Goal: Task Accomplishment & Management: Manage account settings

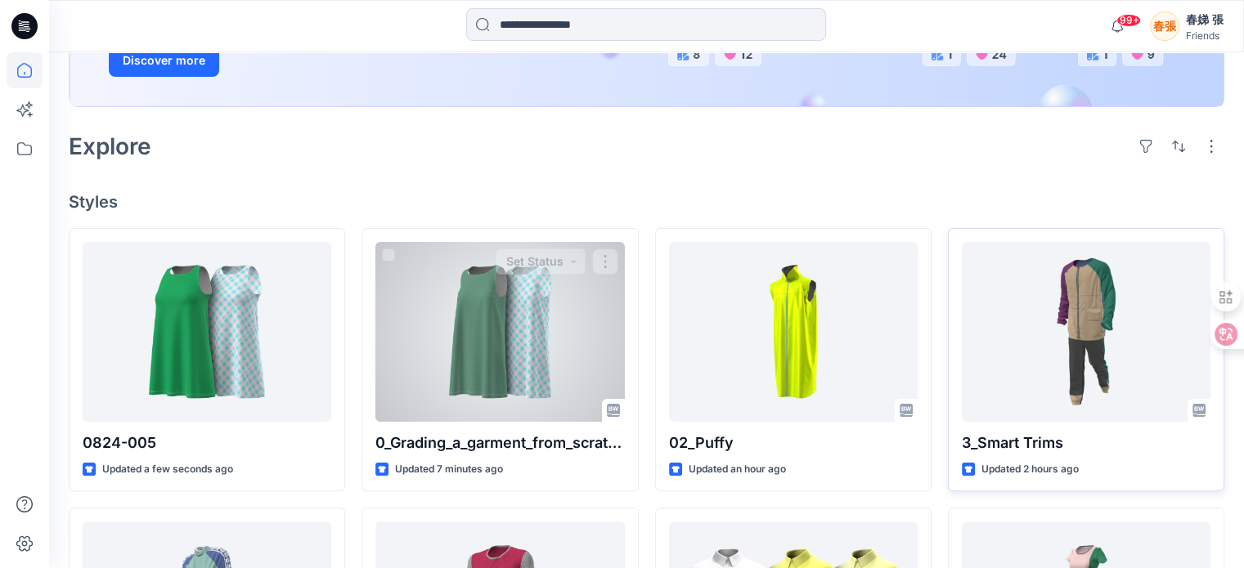
scroll to position [327, 0]
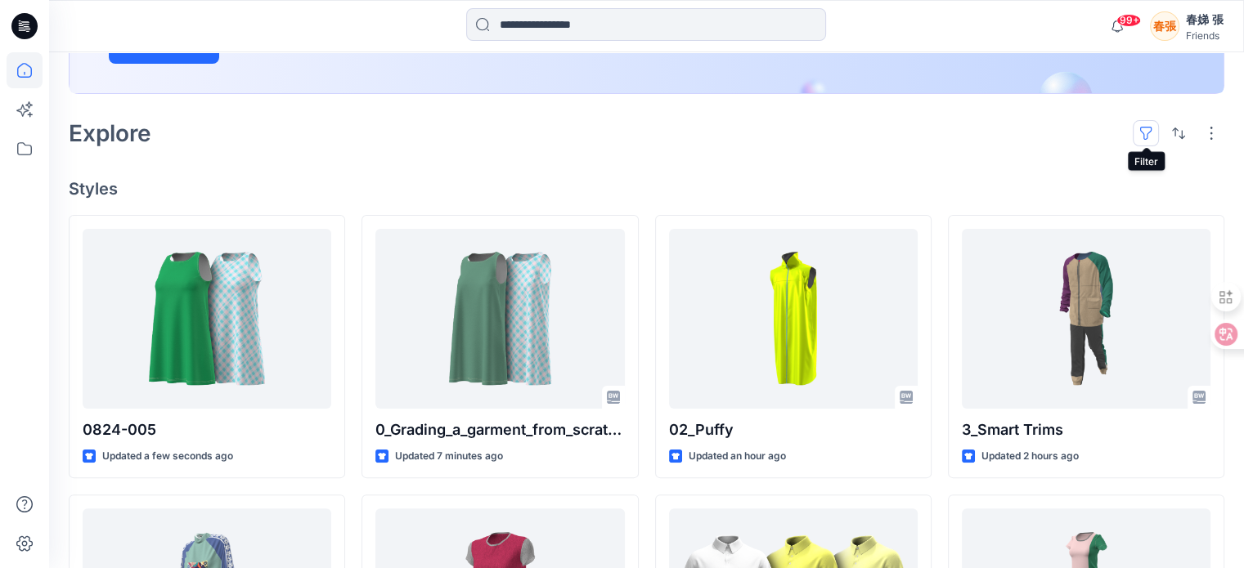
click at [1143, 128] on button "button" at bounding box center [1146, 133] width 26 height 26
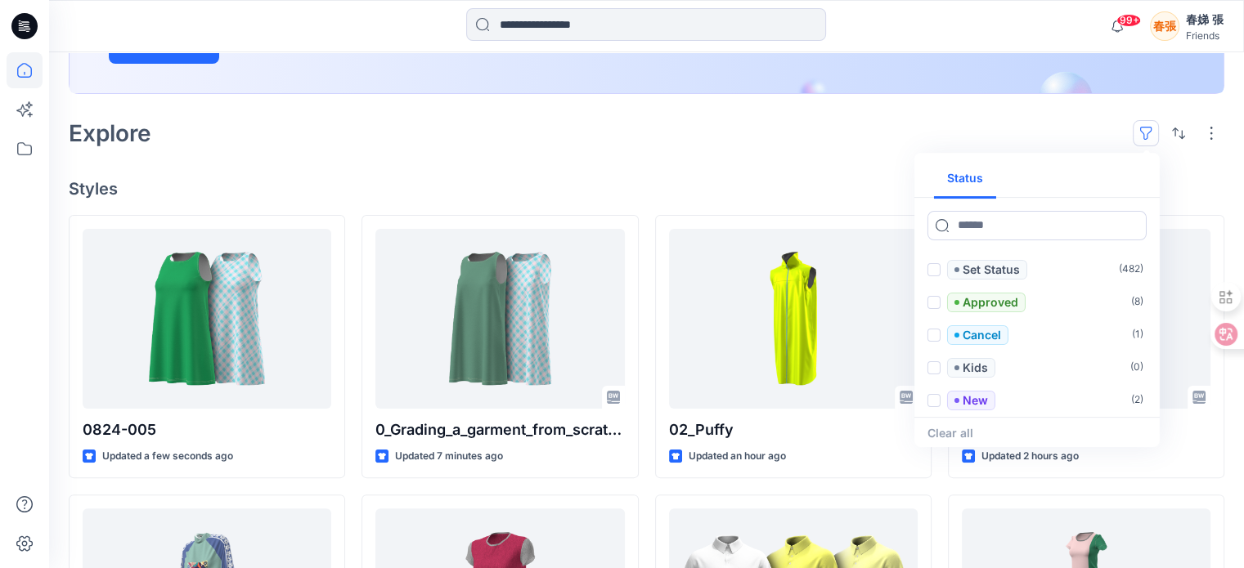
click at [1192, 162] on div "Welcome back, [PERSON_NAME] New New Unleash Creativity, Speed Up Development Ex…" at bounding box center [646, 421] width 1195 height 1392
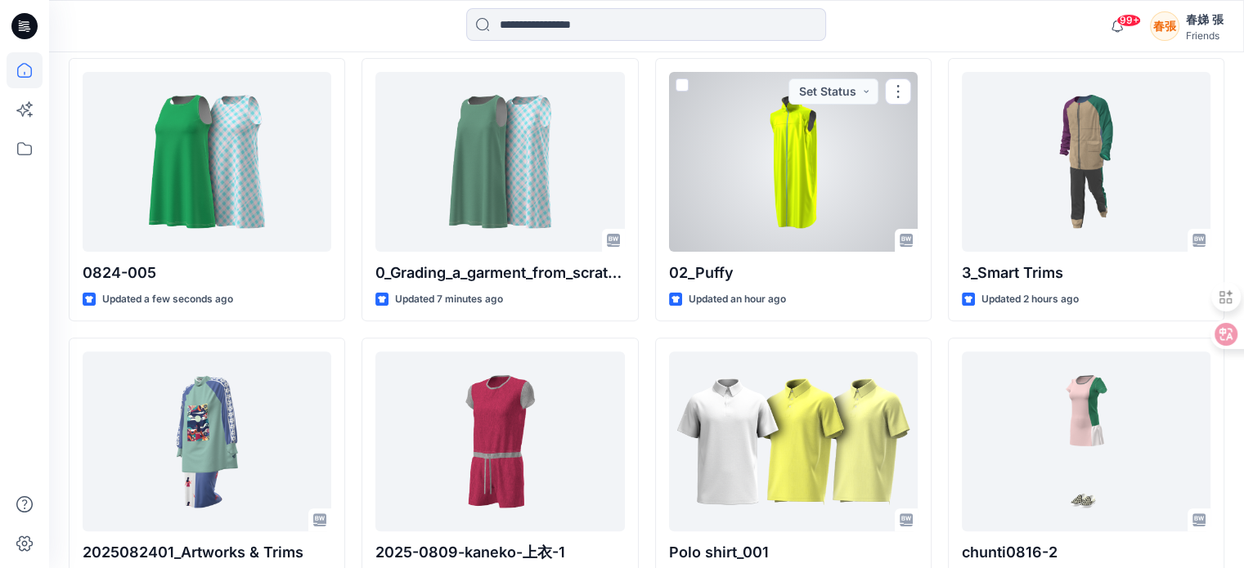
scroll to position [491, 0]
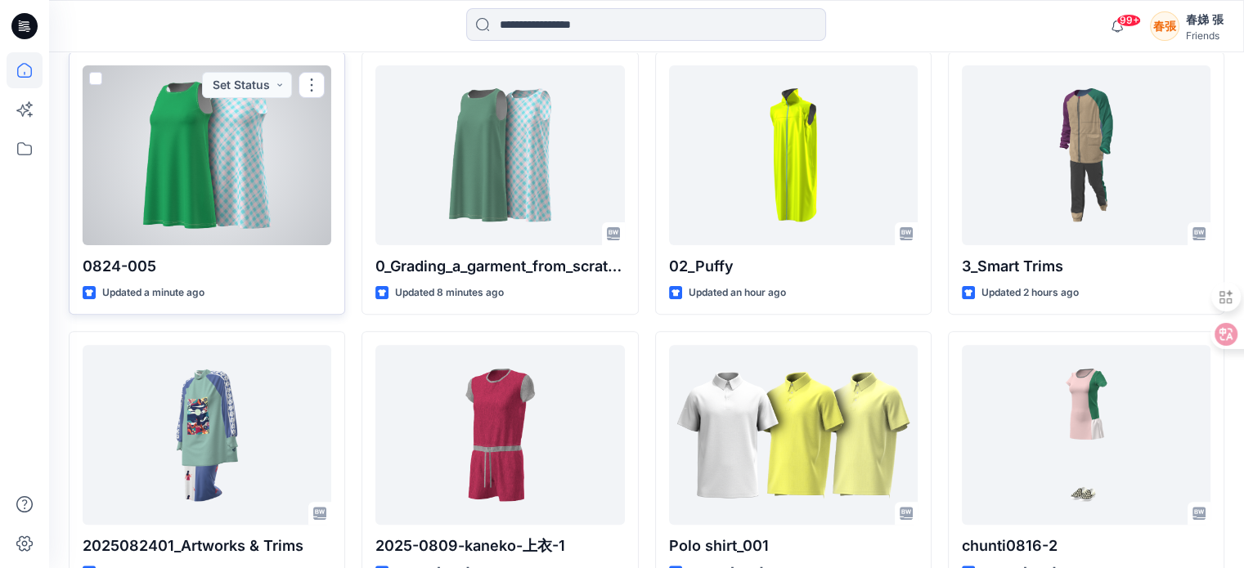
click at [183, 186] on div at bounding box center [207, 155] width 249 height 180
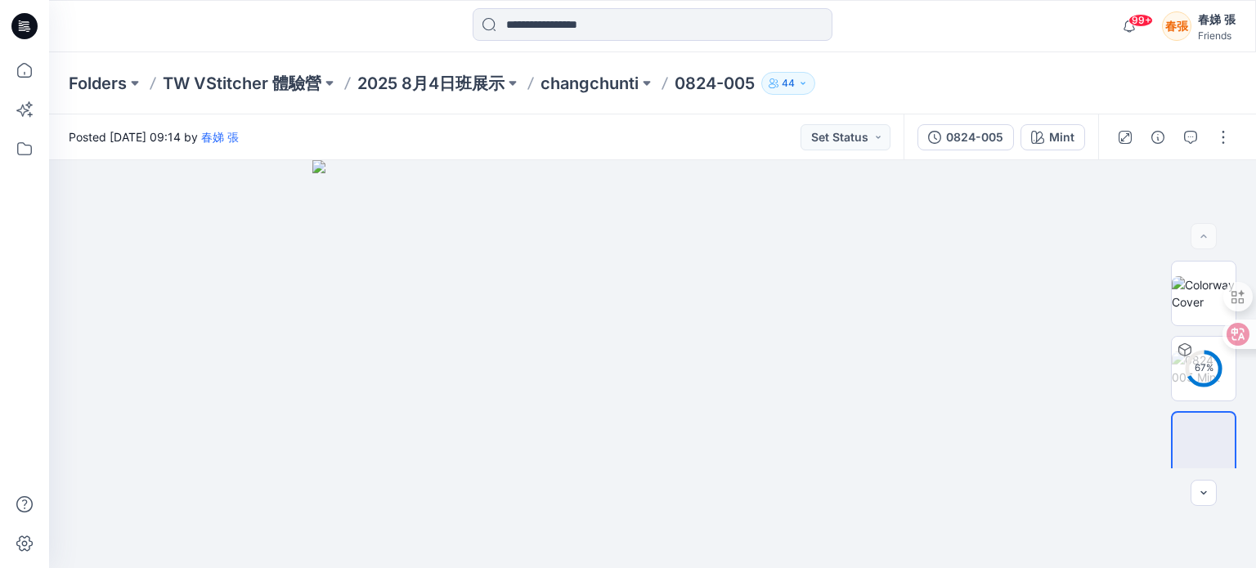
click at [1220, 22] on div "春娣 張" at bounding box center [1217, 20] width 38 height 20
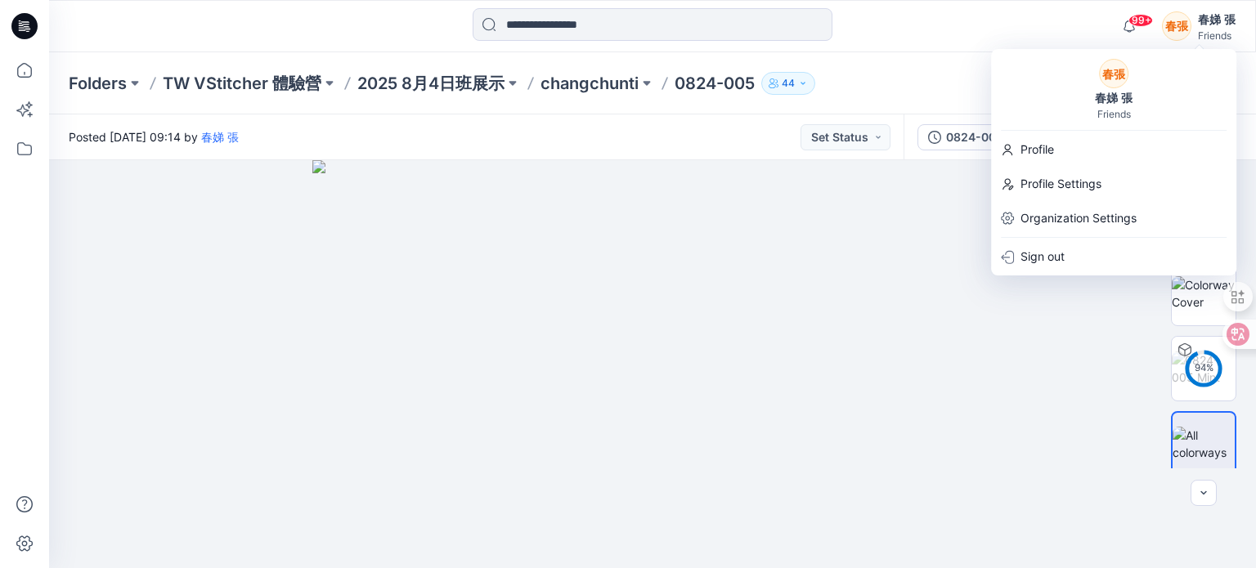
click at [1220, 22] on div "春娣 張" at bounding box center [1217, 20] width 38 height 20
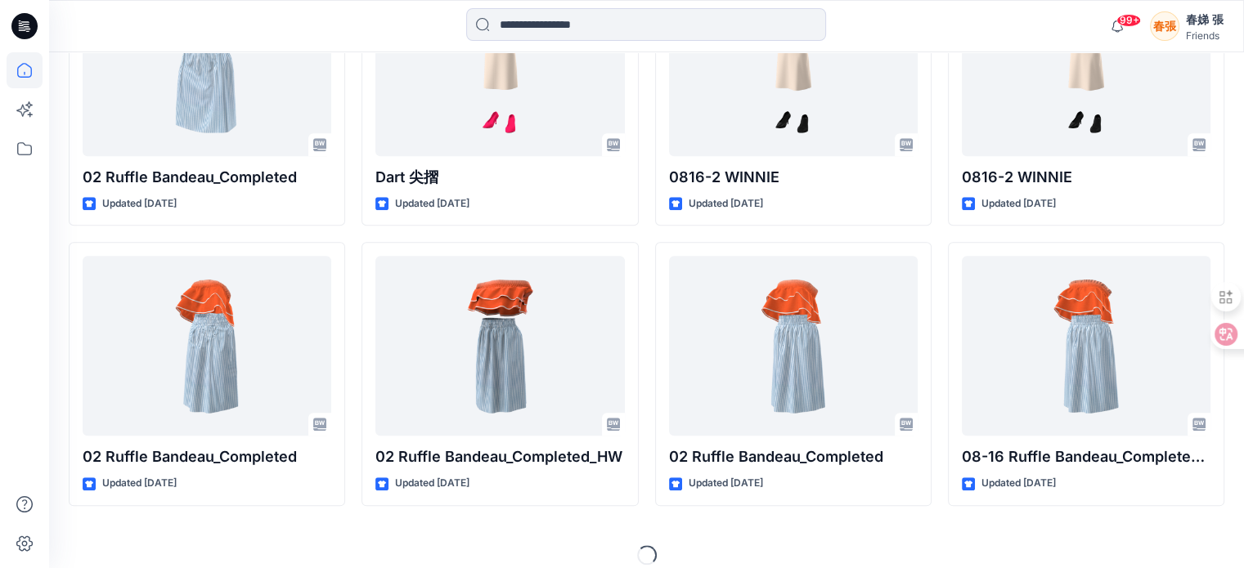
scroll to position [1714, 0]
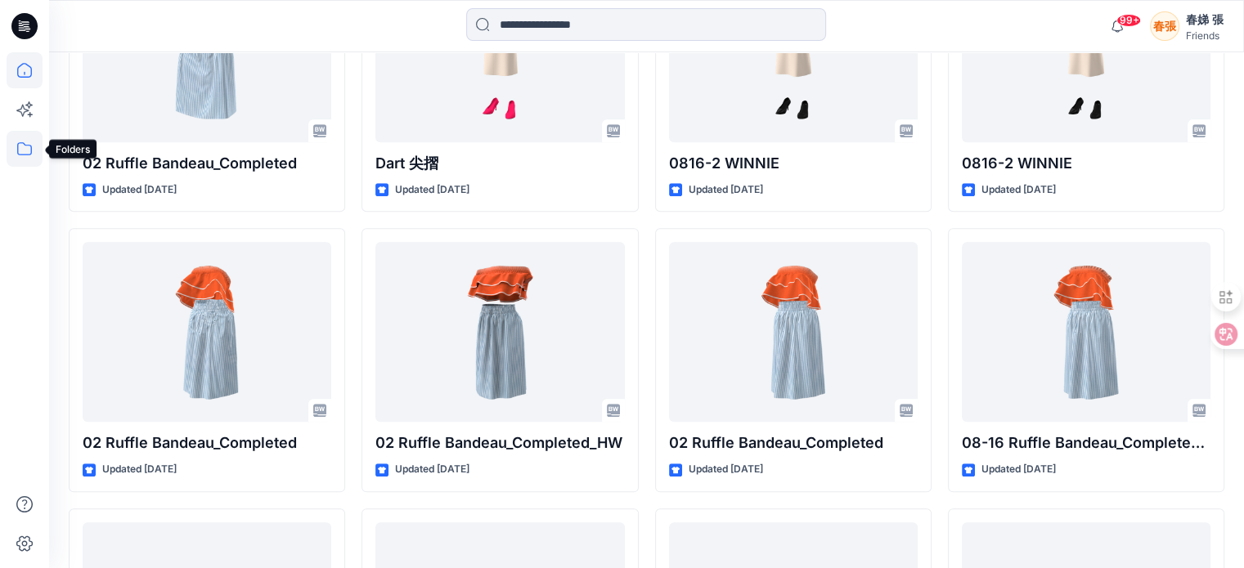
click at [23, 150] on icon at bounding box center [25, 149] width 36 height 36
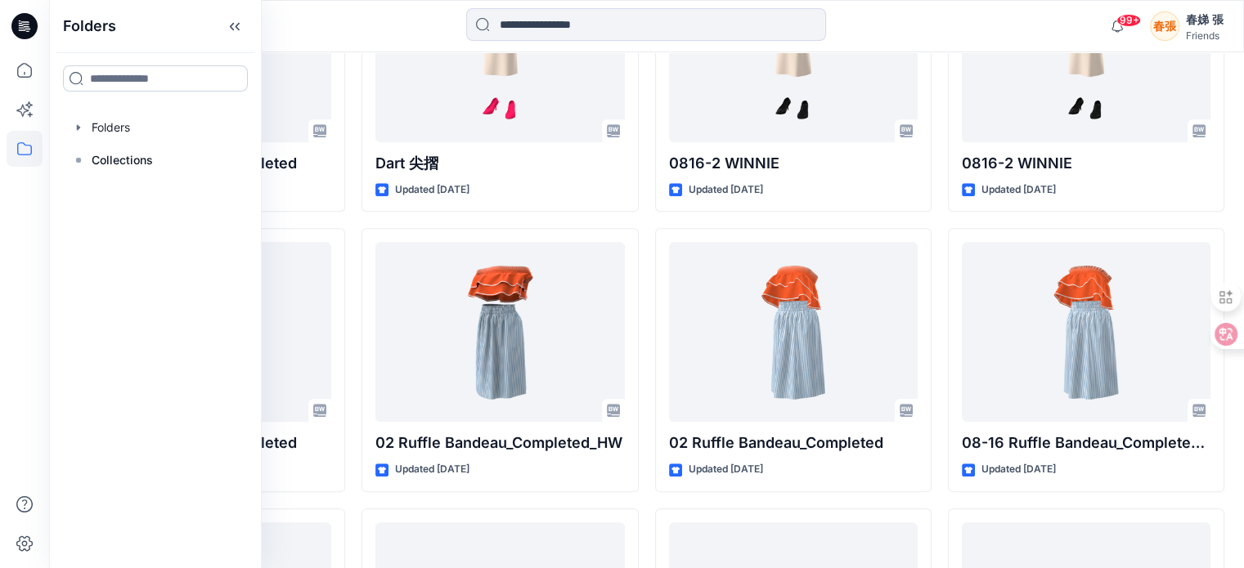
click at [107, 79] on input at bounding box center [155, 78] width 185 height 26
click at [79, 128] on icon "button" at bounding box center [78, 127] width 3 height 6
click at [88, 161] on icon "button" at bounding box center [94, 160] width 13 height 13
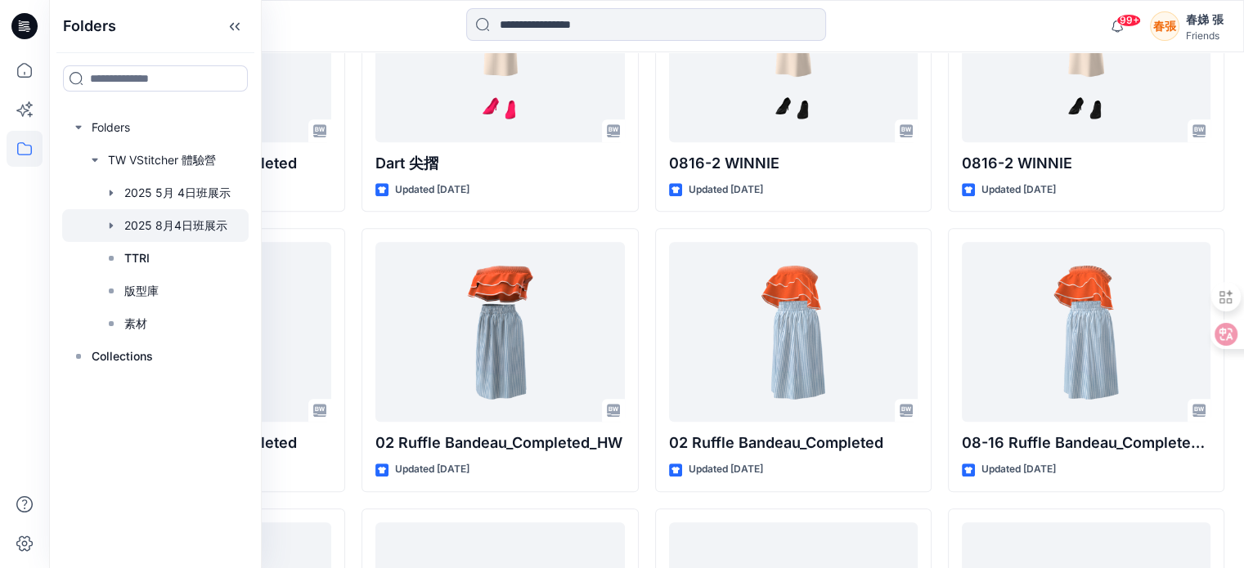
click at [114, 225] on icon "button" at bounding box center [111, 225] width 13 height 13
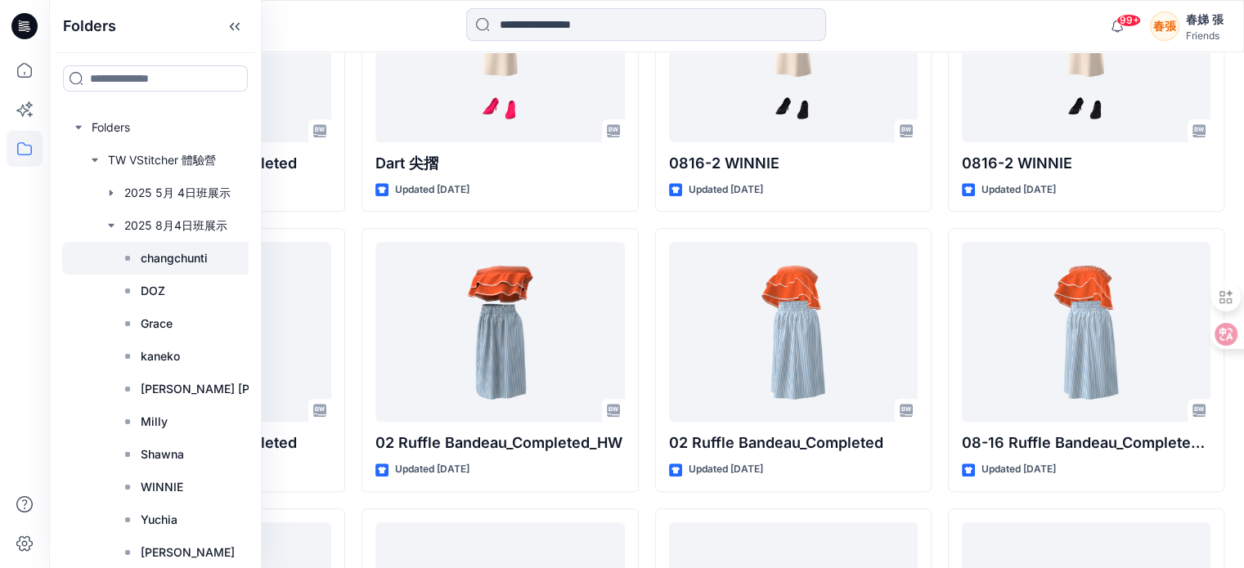
click at [148, 256] on p "changchunti" at bounding box center [174, 259] width 67 height 20
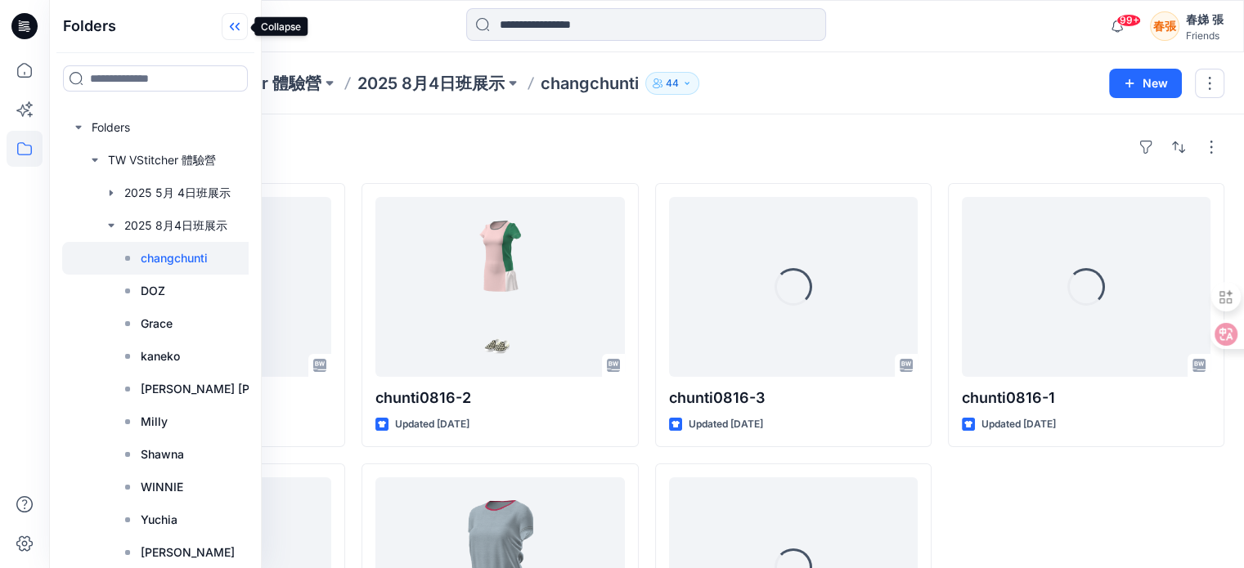
click at [232, 29] on icon at bounding box center [232, 27] width 4 height 8
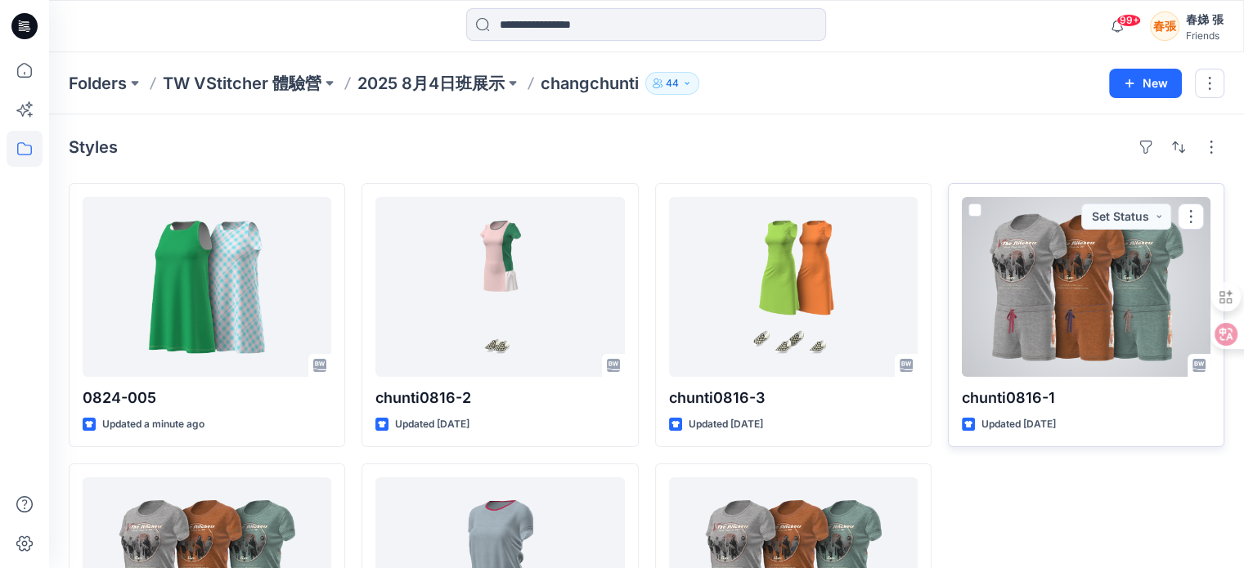
click at [972, 211] on span at bounding box center [974, 210] width 13 height 13
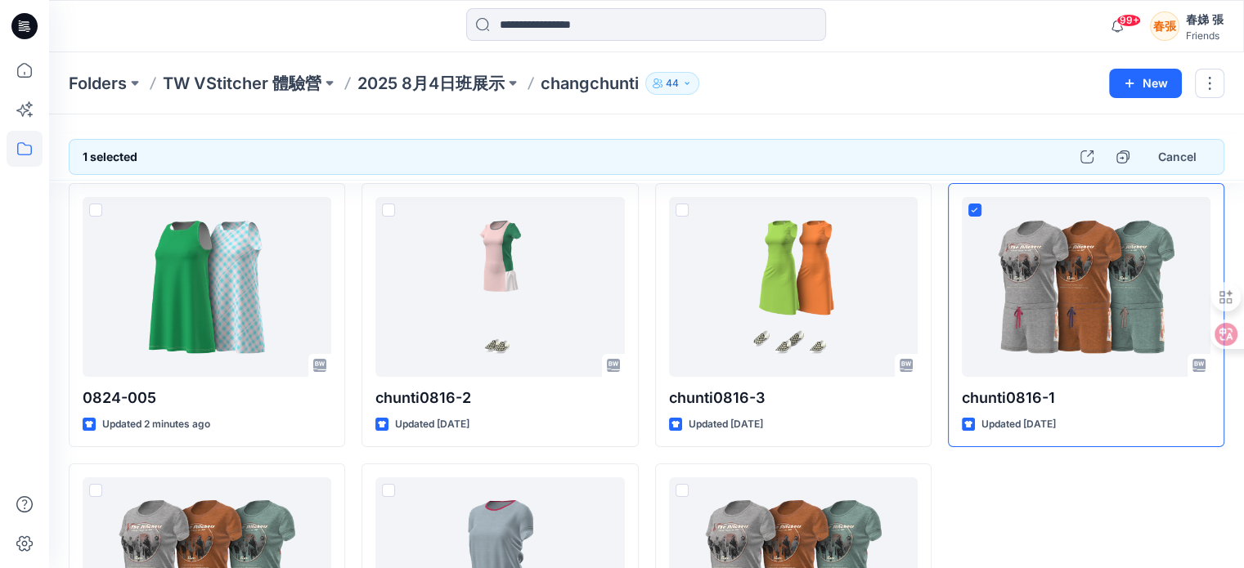
click at [1145, 531] on div "chunti0816-1 Updated [DATE]" at bounding box center [1086, 455] width 276 height 544
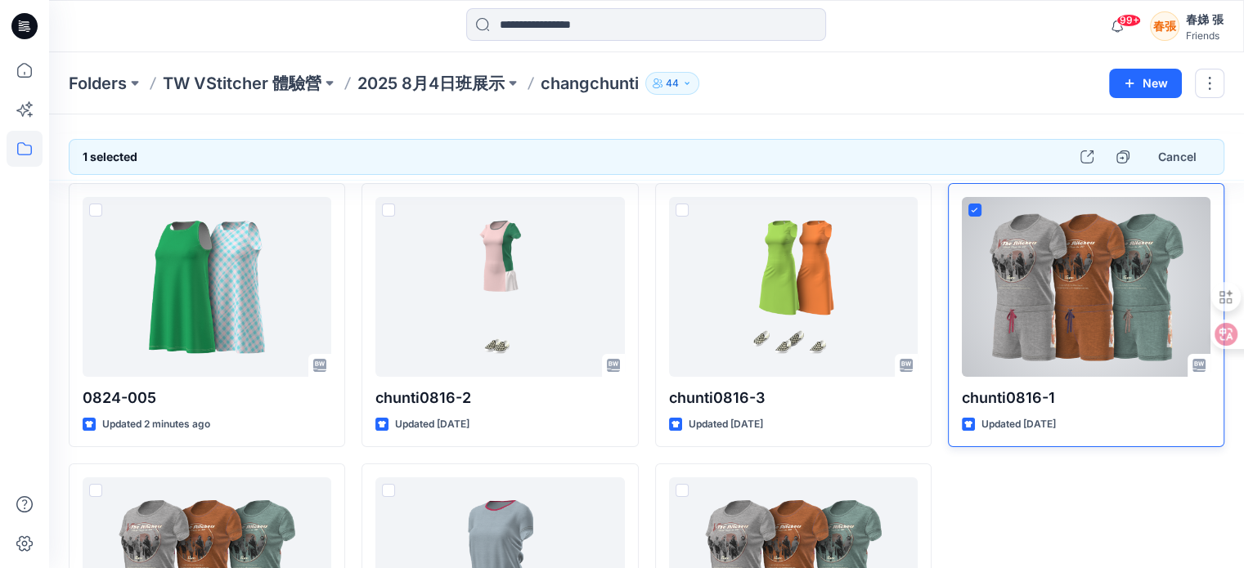
click at [972, 205] on span at bounding box center [974, 210] width 13 height 13
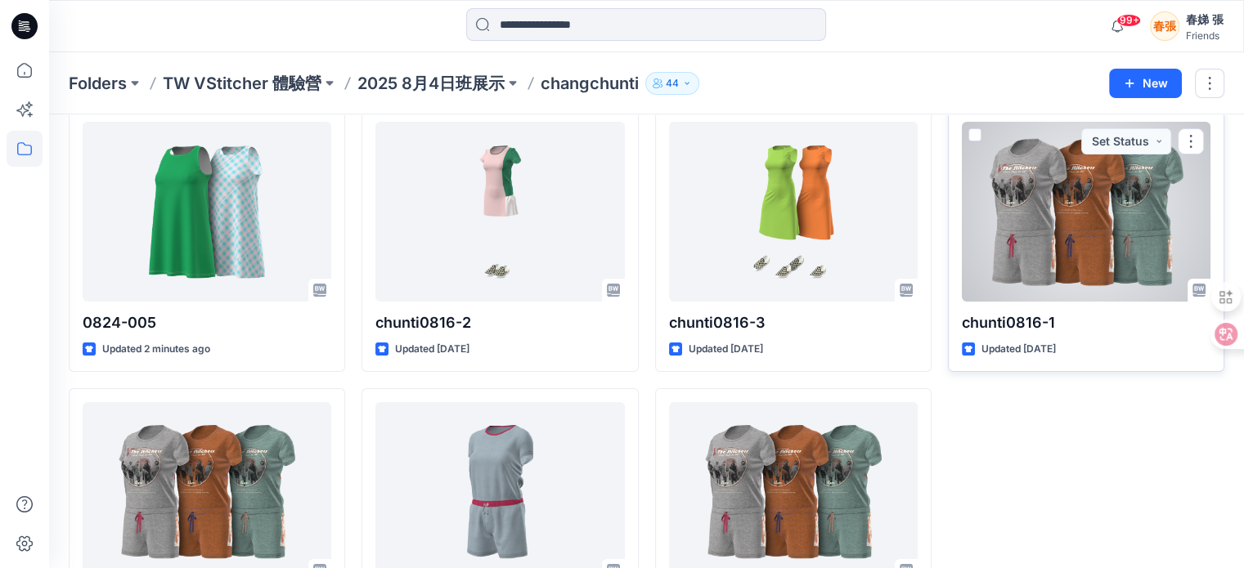
scroll to position [82, 0]
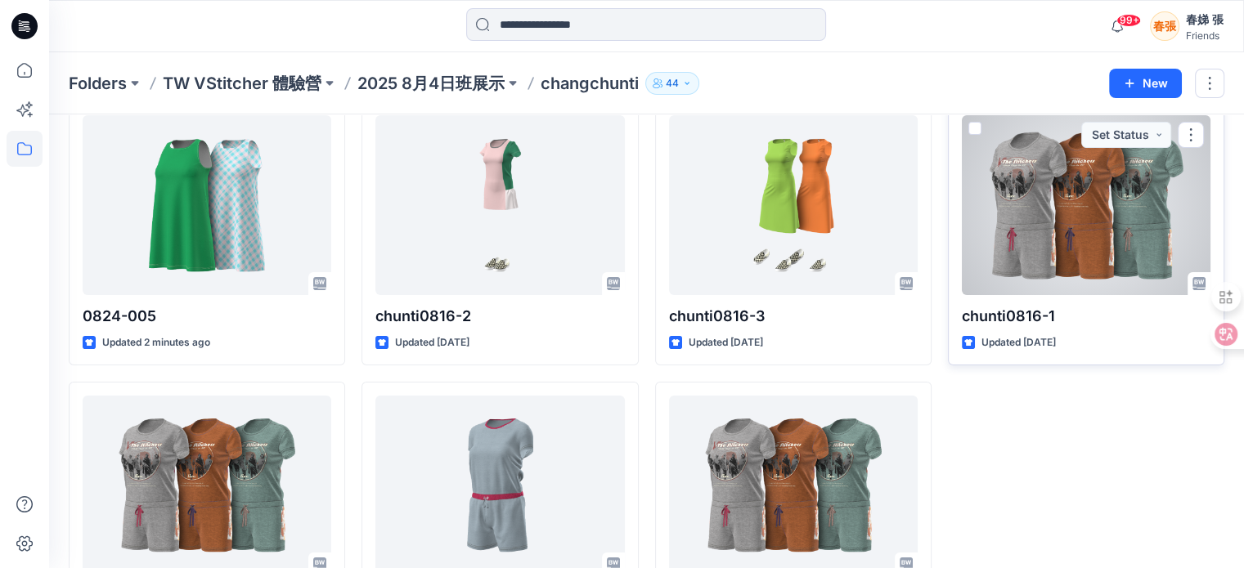
click at [972, 124] on span at bounding box center [974, 128] width 13 height 13
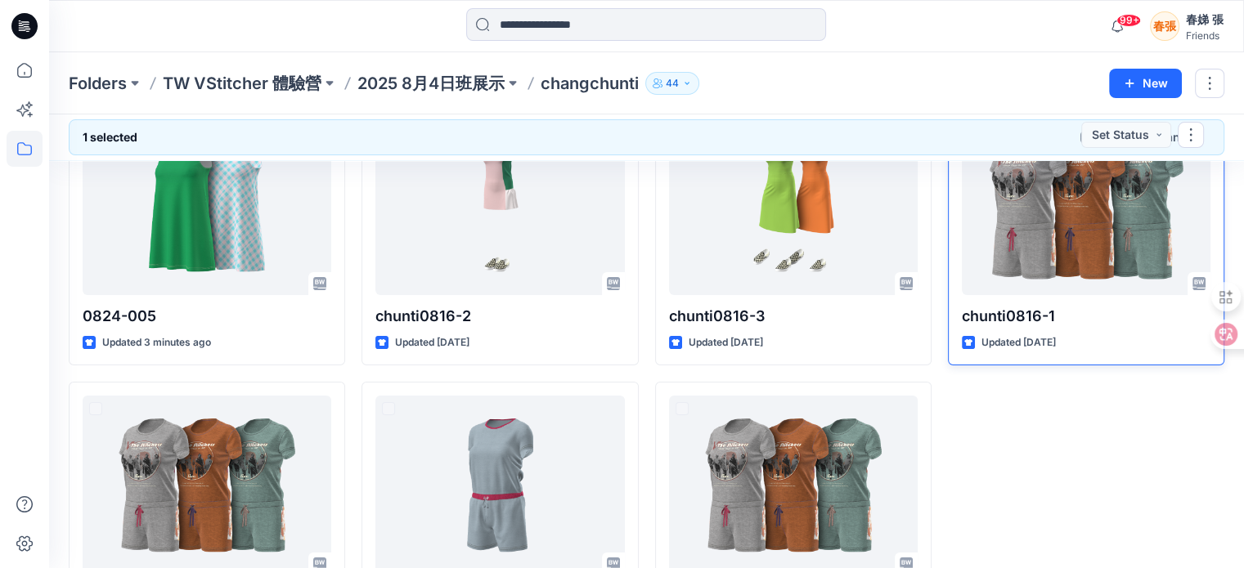
scroll to position [81, 0]
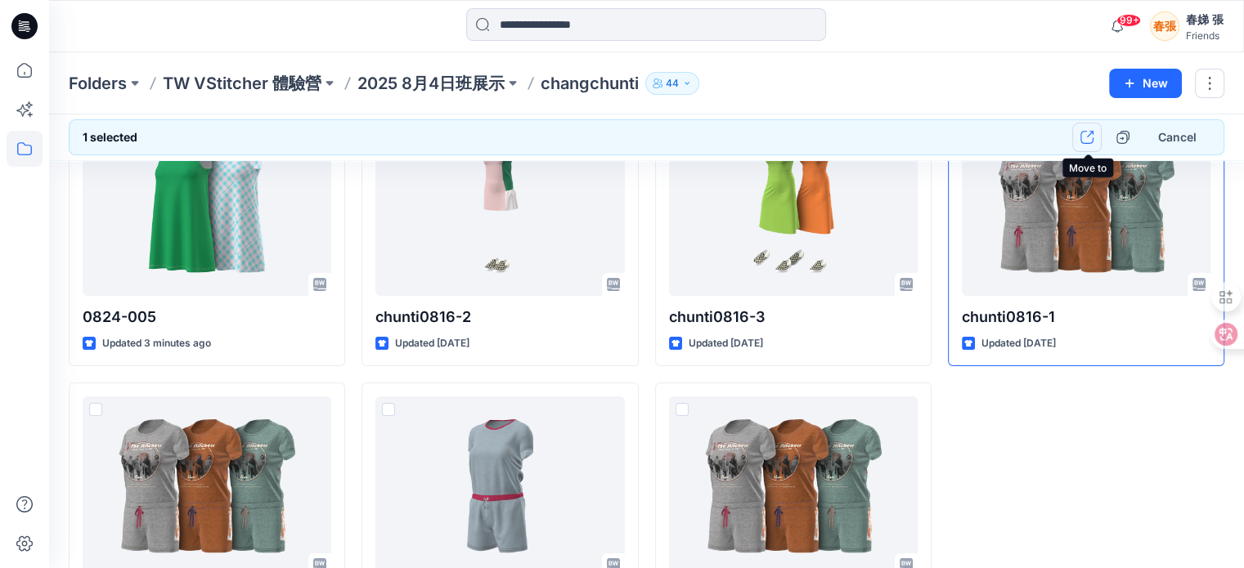
click at [1089, 137] on icon "button" at bounding box center [1086, 137] width 13 height 13
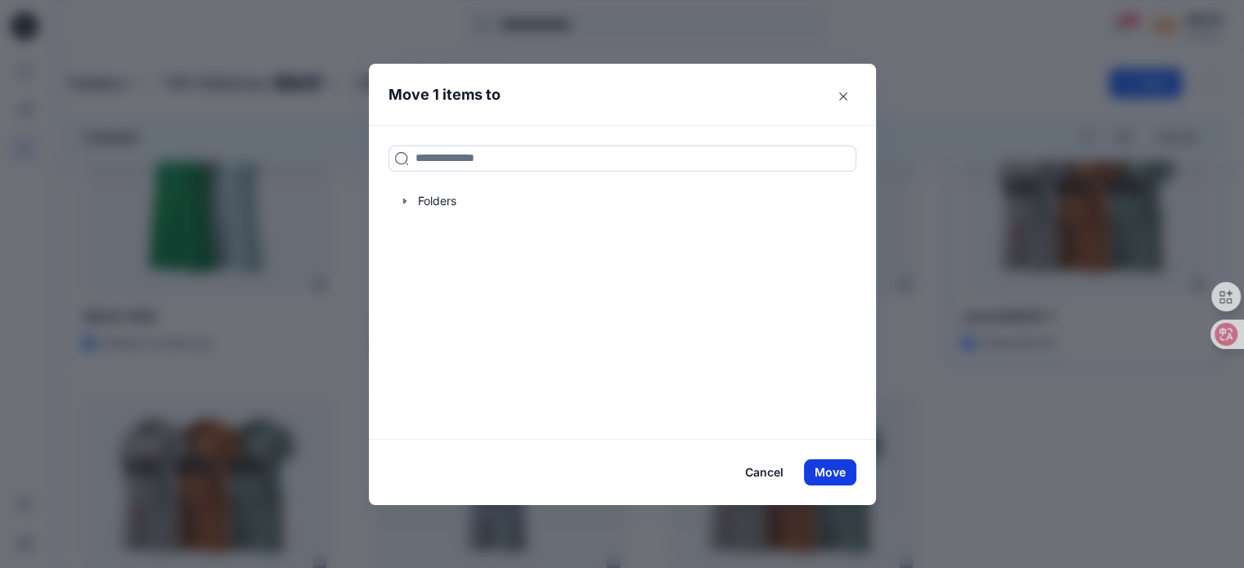
click at [833, 471] on button "Move" at bounding box center [830, 473] width 52 height 26
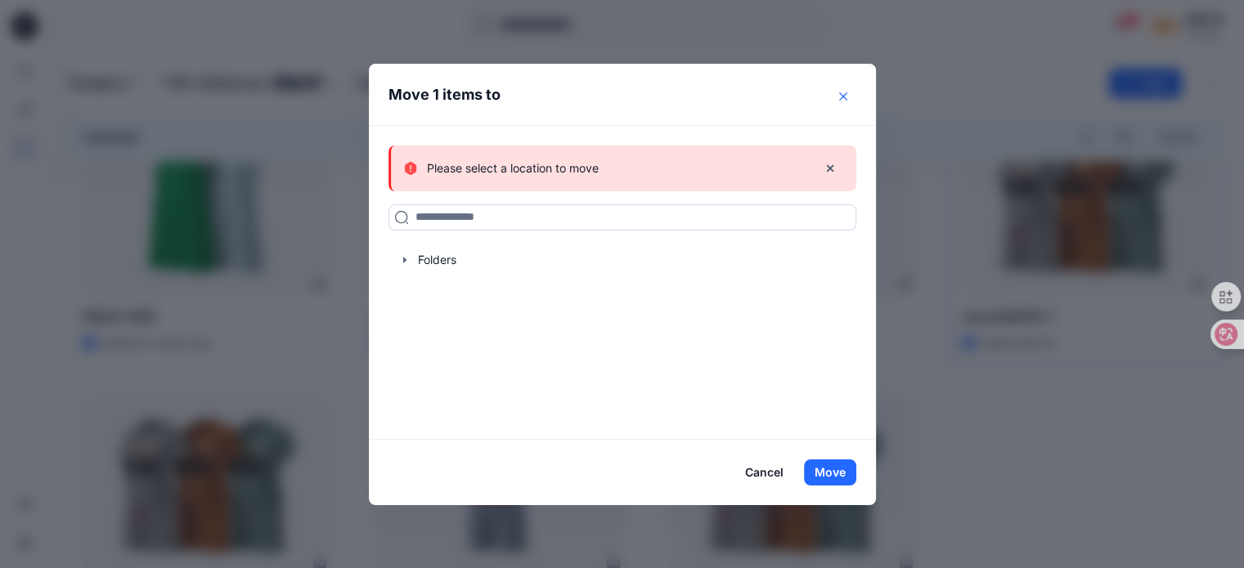
click at [845, 92] on icon "Close" at bounding box center [843, 96] width 8 height 8
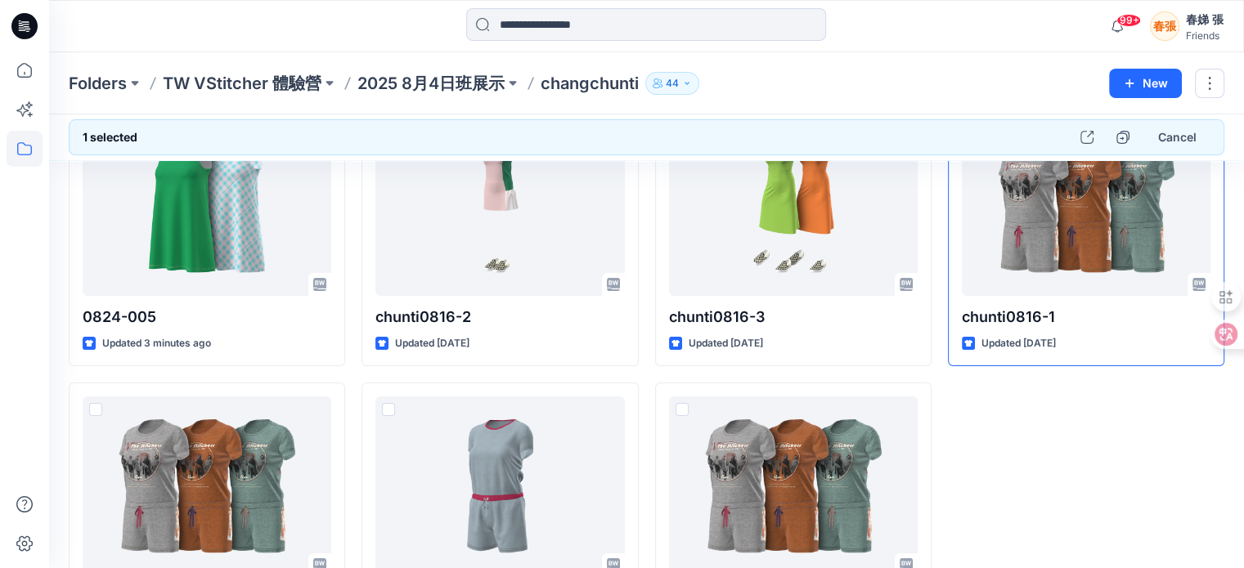
click at [1181, 454] on div "chunti0816-1 Updated [DATE]" at bounding box center [1086, 374] width 276 height 544
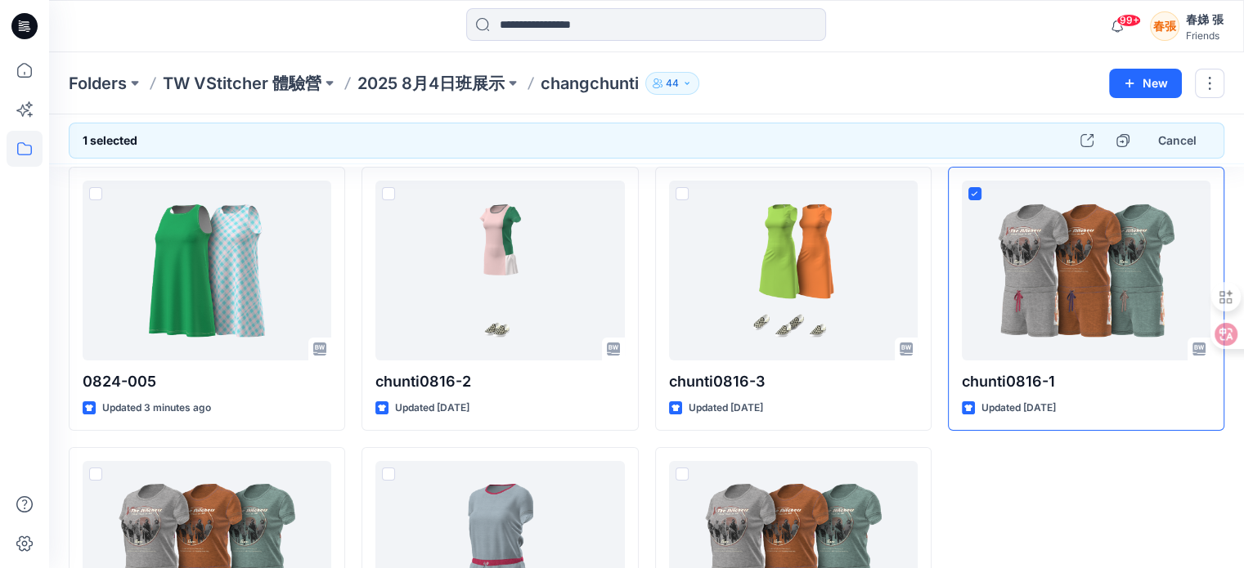
scroll to position [13, 0]
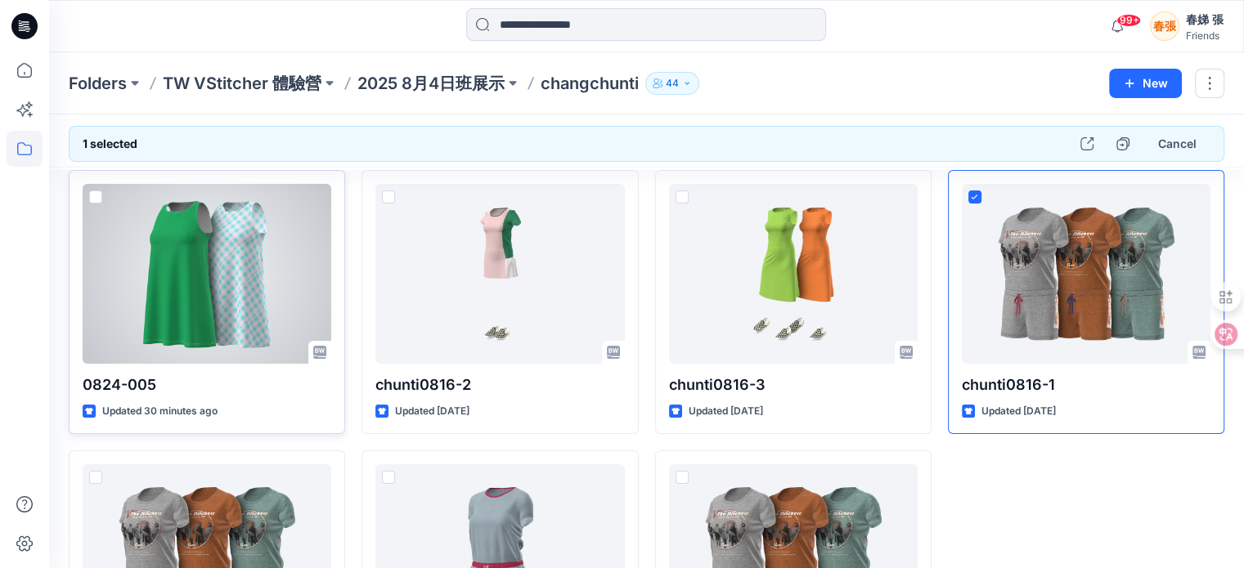
click at [200, 287] on div at bounding box center [207, 274] width 249 height 180
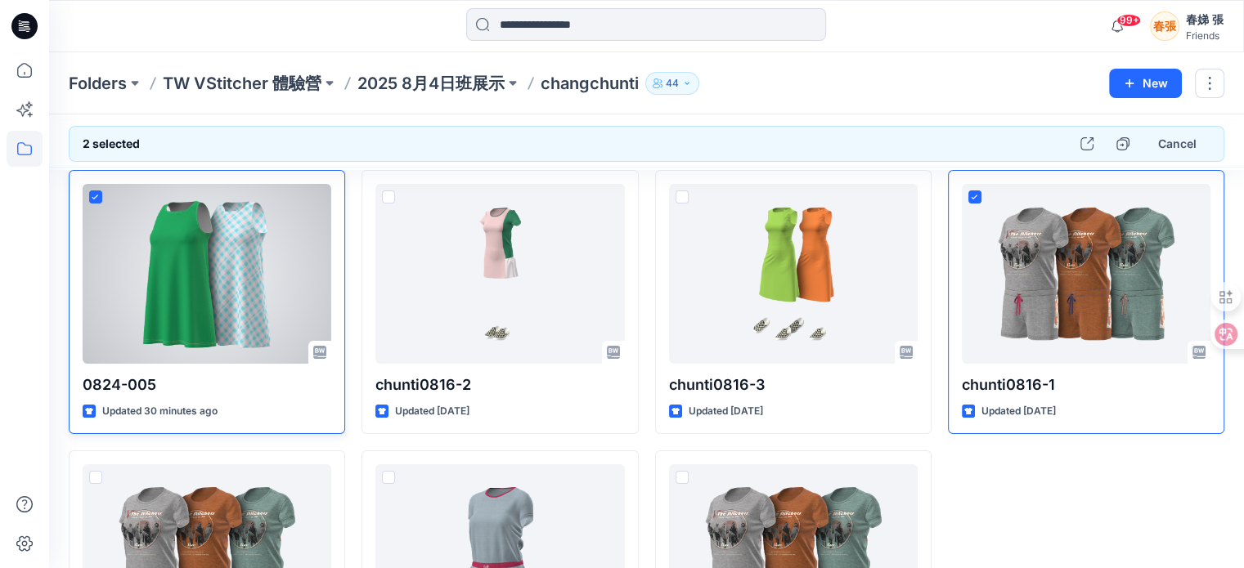
click at [192, 262] on div at bounding box center [207, 274] width 249 height 180
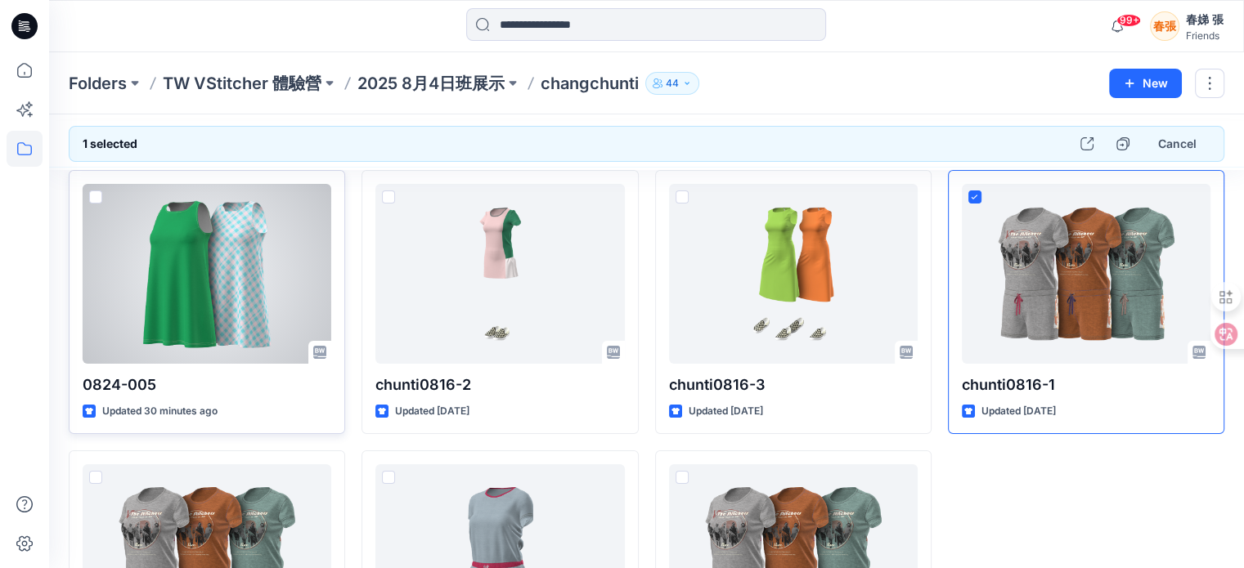
click at [192, 262] on div at bounding box center [207, 274] width 249 height 180
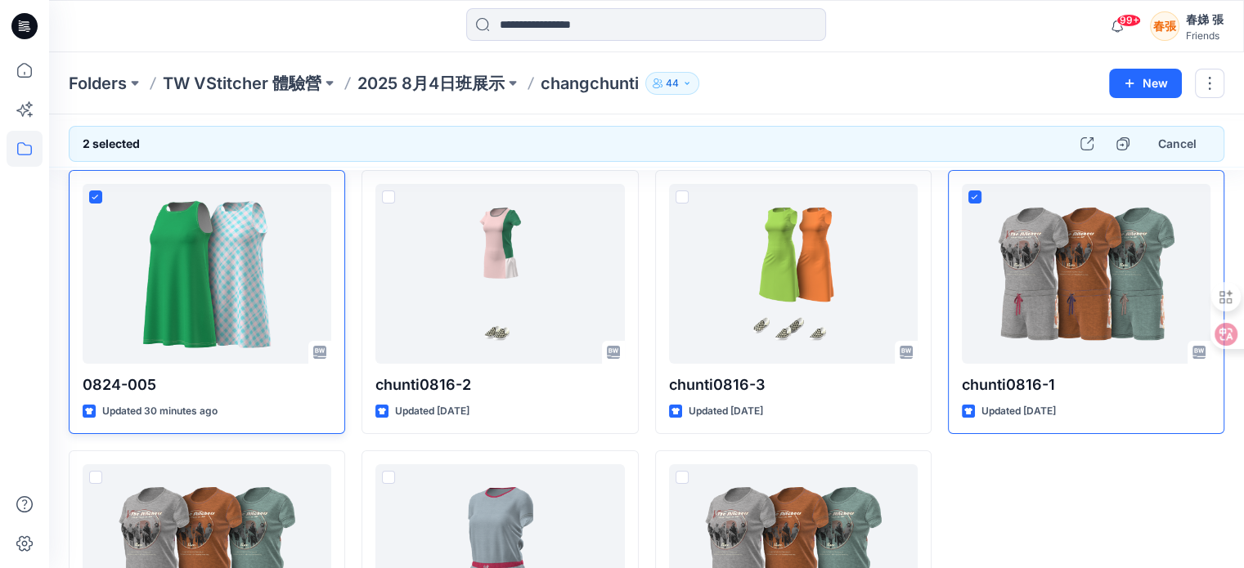
click at [1121, 487] on div "chunti0816-1 Updated [DATE]" at bounding box center [1086, 442] width 276 height 544
